Goal: Task Accomplishment & Management: Complete application form

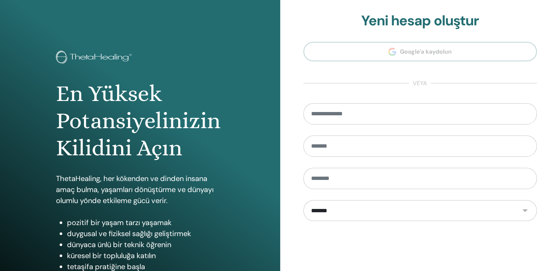
scroll to position [82, 0]
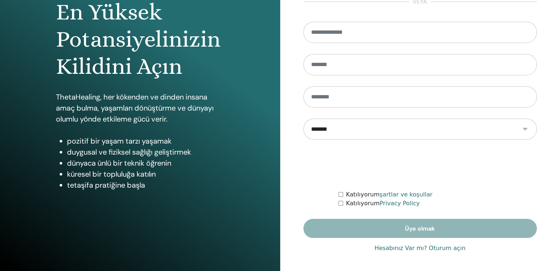
click at [408, 249] on link "Hesabınız Var mı? Oturum açın" at bounding box center [419, 248] width 91 height 9
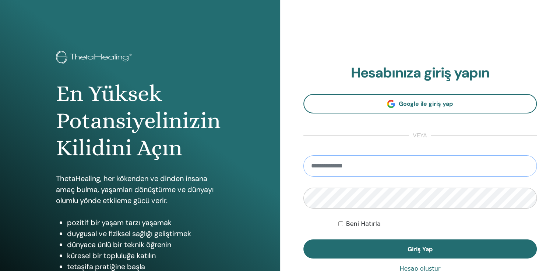
click at [348, 167] on input "email" at bounding box center [420, 166] width 234 height 21
type input "**********"
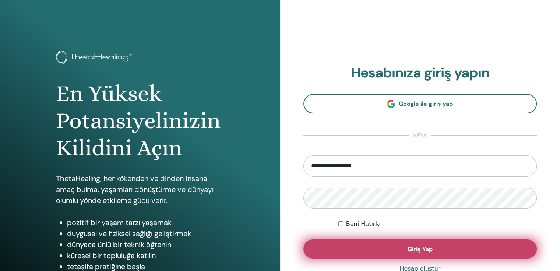
click at [363, 251] on button "Giriş Yap" at bounding box center [420, 249] width 234 height 19
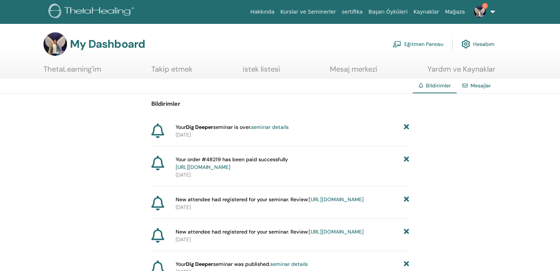
click at [218, 164] on link "https://member.thetahealing.com/member/account/subscriptions/purchases" at bounding box center [202, 167] width 55 height 7
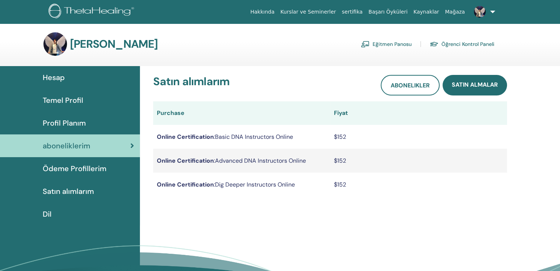
click at [68, 80] on div "Hesap" at bounding box center [70, 77] width 128 height 11
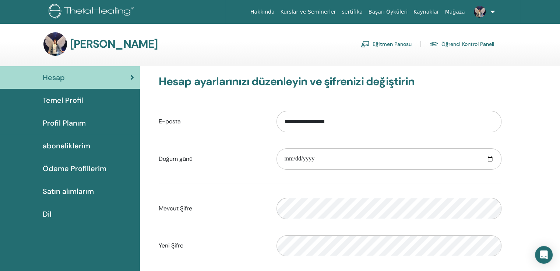
click at [79, 105] on span "Temel Profil" at bounding box center [63, 100] width 40 height 11
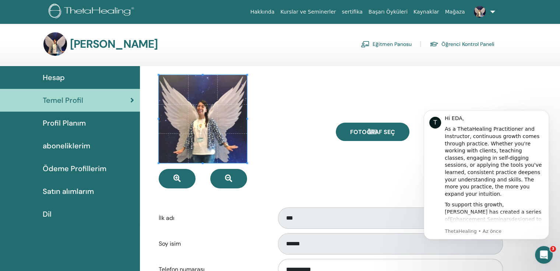
click at [407, 42] on link "Eğitmen Panosu" at bounding box center [386, 44] width 51 height 12
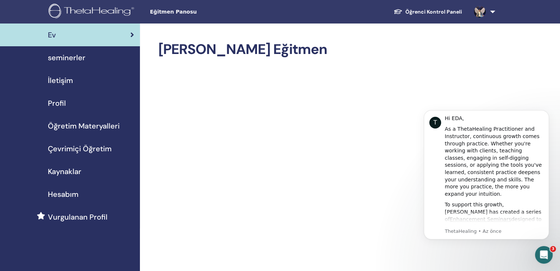
click at [78, 148] on span "Çevrimiçi Öğretim" at bounding box center [80, 148] width 64 height 11
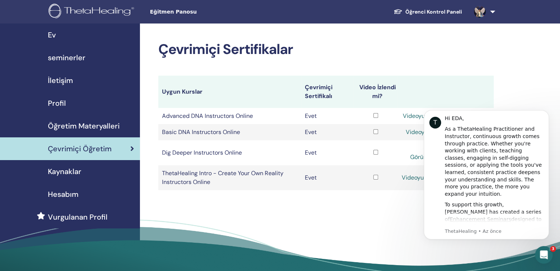
click at [62, 170] on span "Kaynaklar" at bounding box center [64, 171] width 33 height 11
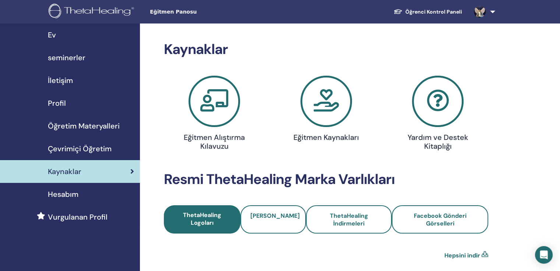
click at [79, 142] on link "Çevrimiçi Öğretim" at bounding box center [70, 149] width 140 height 23
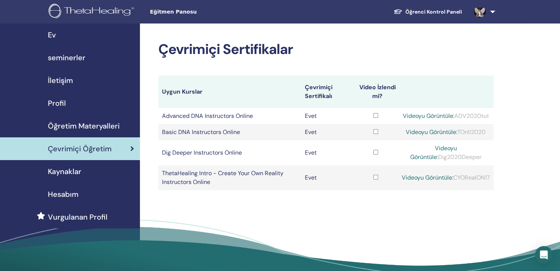
click at [71, 57] on span "seminerler" at bounding box center [67, 57] width 38 height 11
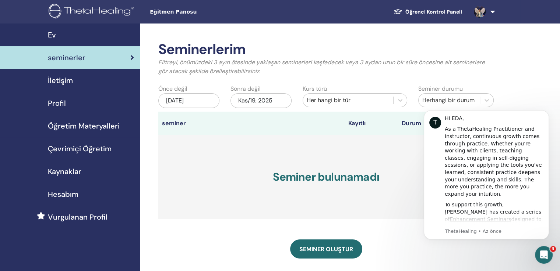
click at [195, 104] on div "May/19, 2025" at bounding box center [188, 100] width 61 height 15
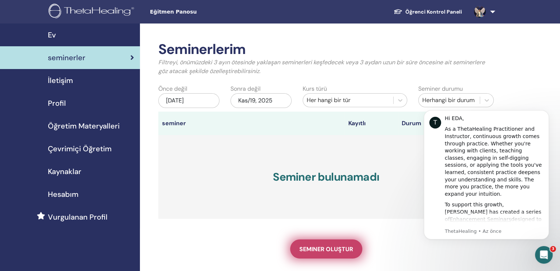
click at [343, 247] on span "Seminer oluştur" at bounding box center [326, 250] width 54 height 8
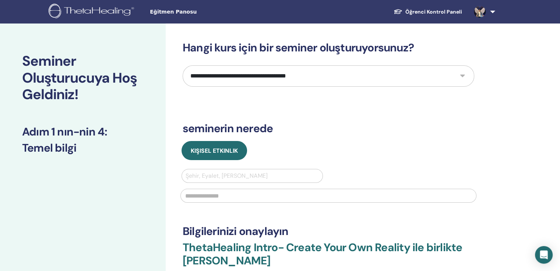
click at [290, 78] on select "**********" at bounding box center [327, 75] width 291 height 21
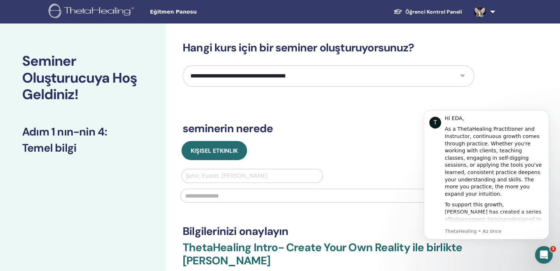
select select "*"
click at [182, 65] on select "**********" at bounding box center [327, 75] width 291 height 21
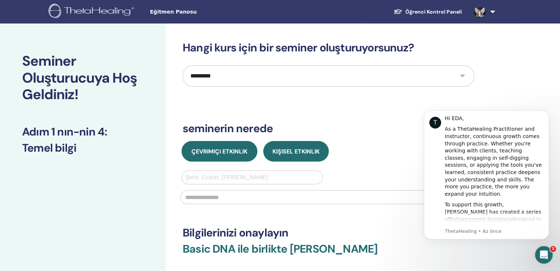
click at [212, 146] on button "Çevrimiçi Etkinlik" at bounding box center [219, 151] width 76 height 21
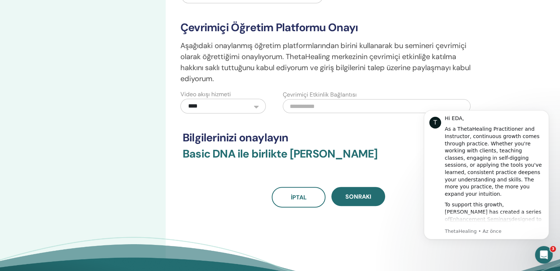
scroll to position [186, 0]
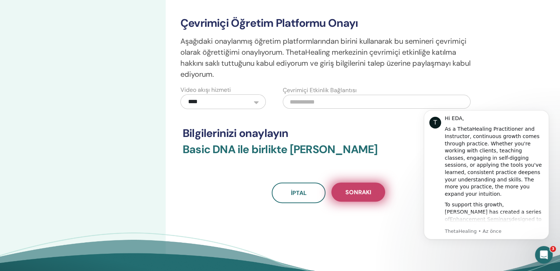
click at [372, 196] on button "Sonraki" at bounding box center [358, 192] width 54 height 19
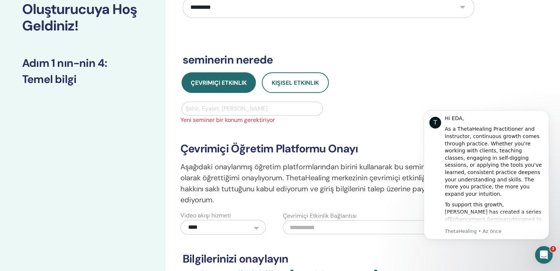
scroll to position [65, 0]
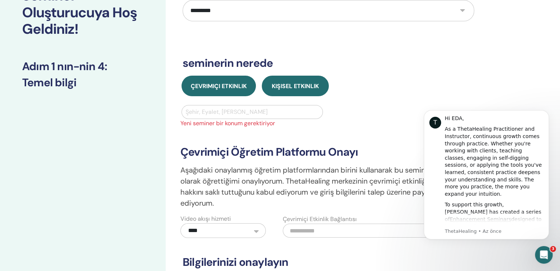
click at [297, 93] on button "Kişisel Etkinlik" at bounding box center [295, 86] width 67 height 21
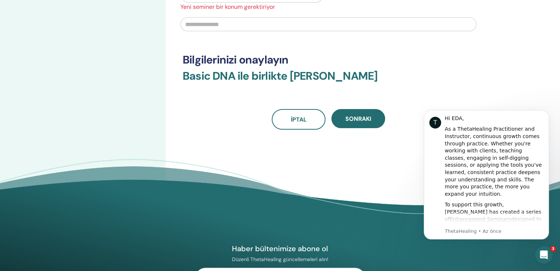
scroll to position [181, 0]
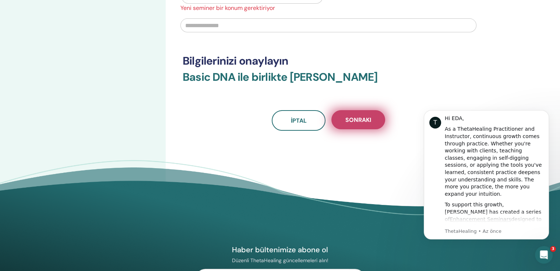
click at [349, 120] on span "Sonraki" at bounding box center [358, 120] width 26 height 8
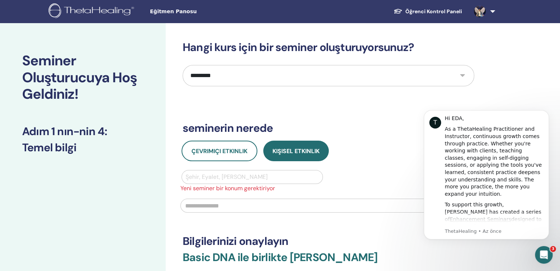
scroll to position [0, 0]
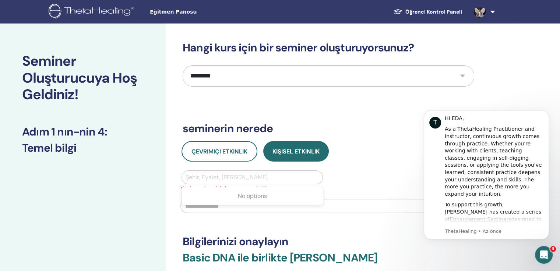
click at [188, 174] on div at bounding box center [251, 178] width 133 height 10
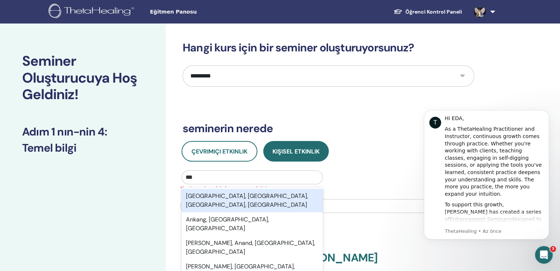
type input "****"
click at [210, 200] on div "[GEOGRAPHIC_DATA], [GEOGRAPHIC_DATA], [GEOGRAPHIC_DATA], [GEOGRAPHIC_DATA]" at bounding box center [251, 201] width 141 height 24
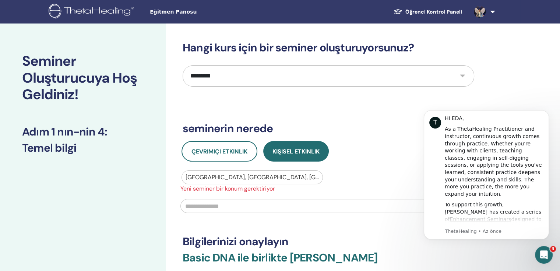
click at [299, 218] on div "**********" at bounding box center [327, 176] width 291 height 271
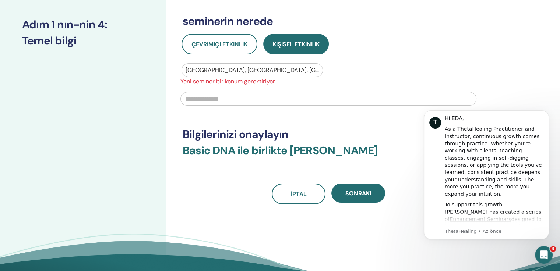
scroll to position [147, 0]
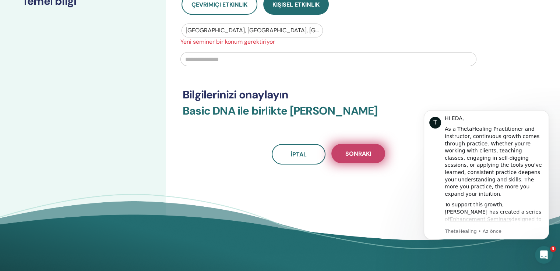
click at [364, 157] on span "Sonraki" at bounding box center [358, 154] width 26 height 8
click at [363, 148] on button "Sonraki" at bounding box center [358, 153] width 54 height 19
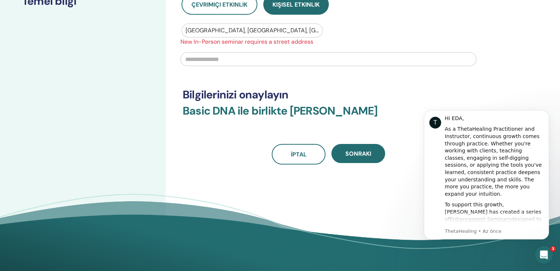
click at [300, 61] on input "text" at bounding box center [328, 59] width 296 height 14
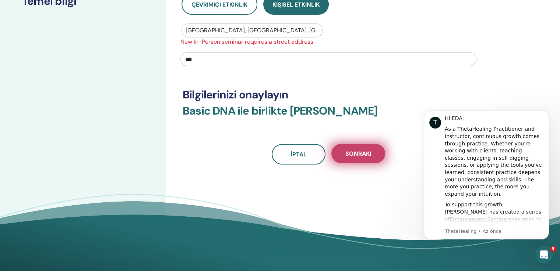
type input "***"
click at [368, 155] on span "Sonraki" at bounding box center [358, 154] width 26 height 8
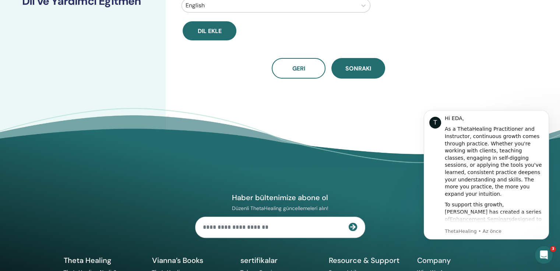
click at [301, 89] on div "Yardımcı eğitmeniniz olacak mı? Numara Hangi dil konuşulacak? English Dil [PERS…" at bounding box center [352, 37] width 373 height 288
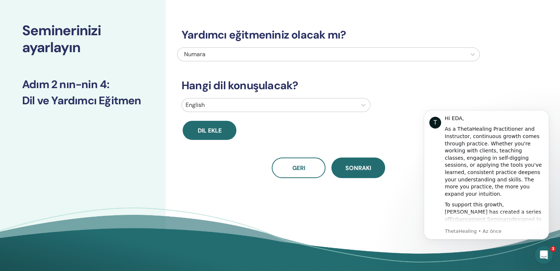
scroll to position [13, 0]
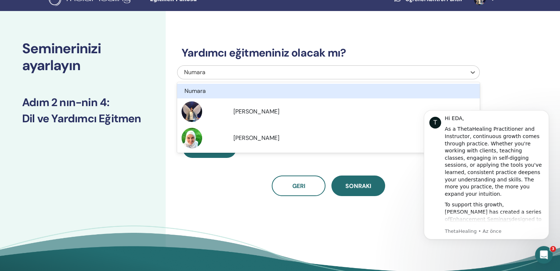
click at [300, 74] on div "Numara" at bounding box center [299, 72] width 231 height 9
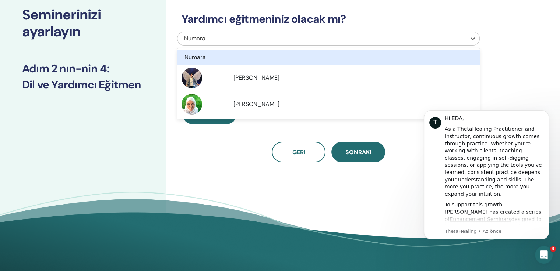
scroll to position [47, 0]
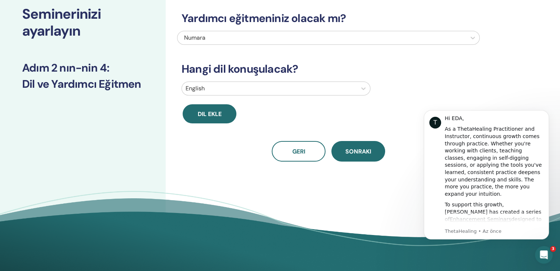
click at [259, 137] on div "Yardımcı eğitmeniniz olacak mı? Numara Hangi dil konuşulacak? English Dil [PERS…" at bounding box center [328, 78] width 302 height 168
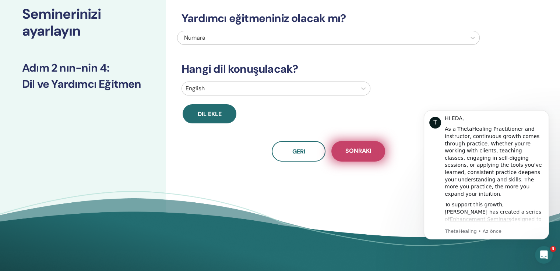
click at [354, 152] on span "Sonraki" at bounding box center [358, 151] width 26 height 9
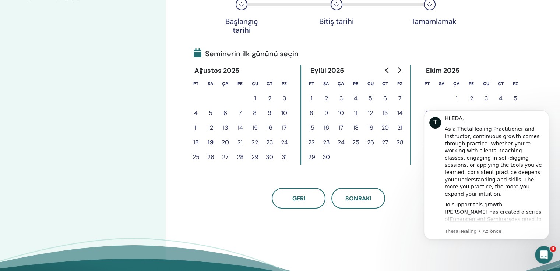
scroll to position [132, 0]
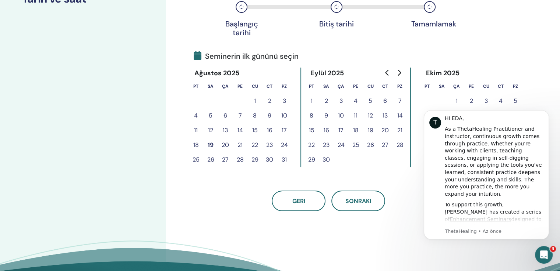
click at [195, 159] on button "25" at bounding box center [195, 160] width 15 height 15
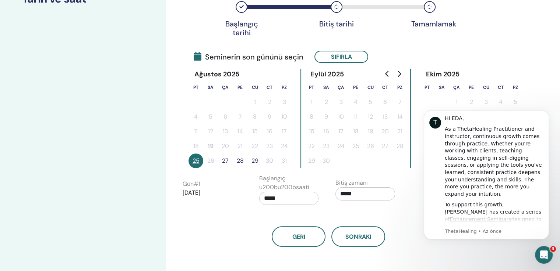
click at [251, 162] on button "29" at bounding box center [254, 161] width 15 height 15
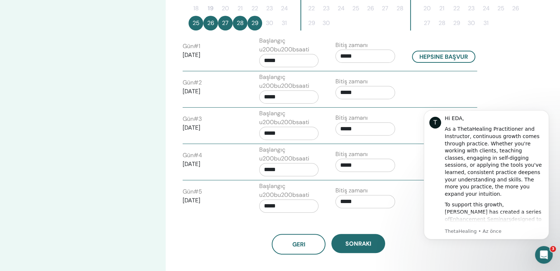
scroll to position [275, 0]
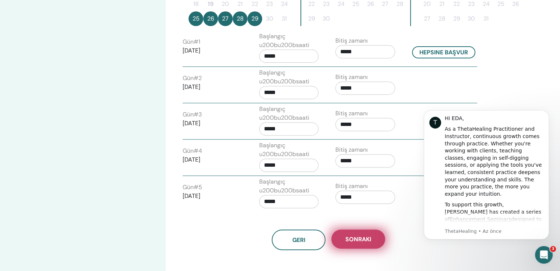
click at [352, 236] on span "Sonraki" at bounding box center [358, 240] width 26 height 8
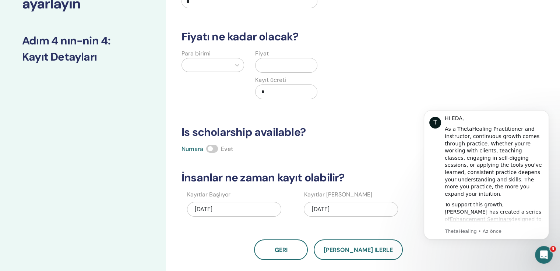
scroll to position [73, 0]
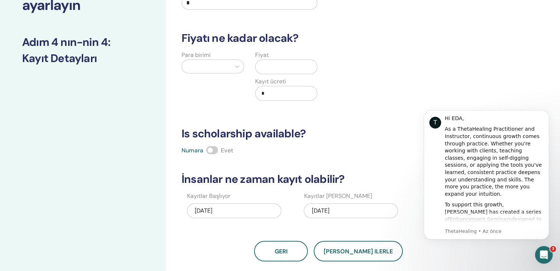
click at [273, 68] on input "text" at bounding box center [287, 67] width 59 height 14
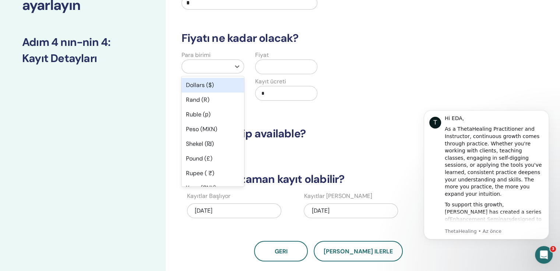
click at [198, 62] on div at bounding box center [205, 66] width 41 height 10
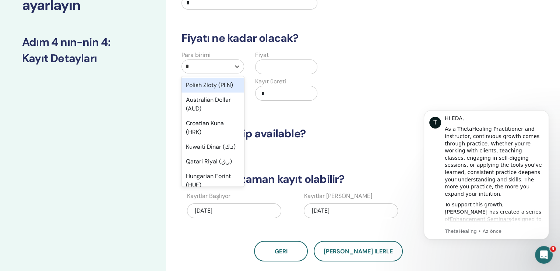
type input "**"
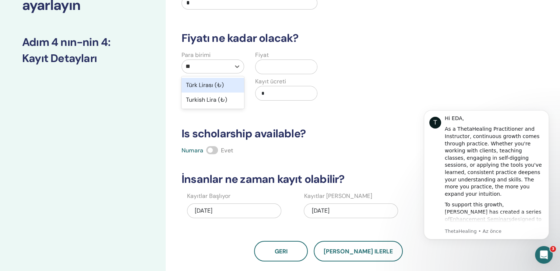
click at [203, 85] on div "Türk Lirası (₺)" at bounding box center [212, 85] width 63 height 15
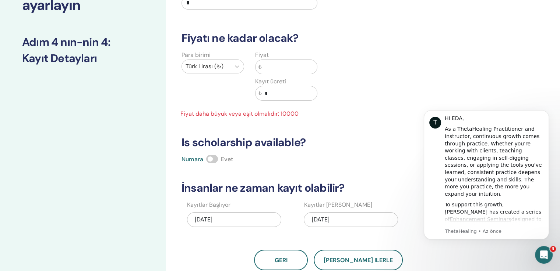
click at [283, 71] on input "text" at bounding box center [290, 67] width 56 height 14
click at [546, 113] on icon "Dismiss notification" at bounding box center [546, 112] width 3 height 3
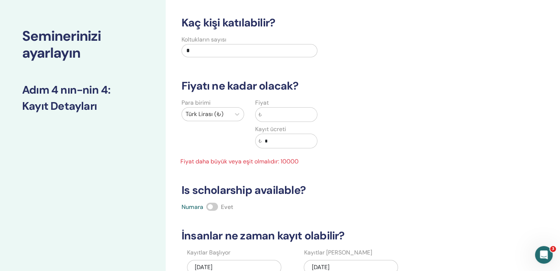
scroll to position [25, 0]
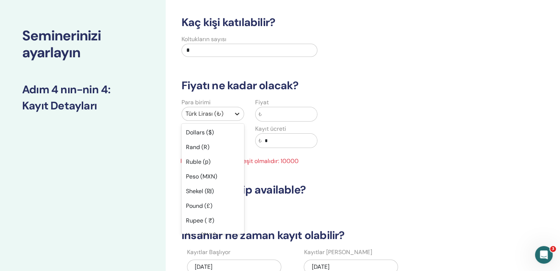
click at [231, 117] on div at bounding box center [236, 113] width 13 height 13
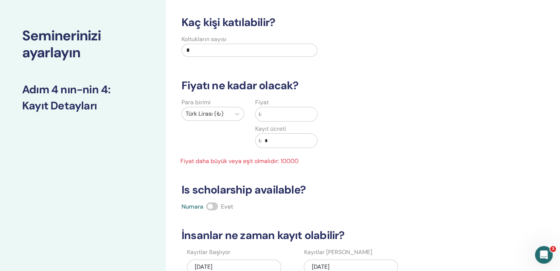
click at [336, 106] on div "Para birimi Türk Lirası (₺) Fiyat ₺ Kayıt ücreti ₺ * Fiyat daha büyük veya eşit…" at bounding box center [322, 132] width 302 height 68
click at [277, 166] on div "Kaç kişi katılabilir? Koltukların sayısı * Fiyatı ne kadar olacak? Para birimi …" at bounding box center [328, 167] width 302 height 302
